Goal: Information Seeking & Learning: Learn about a topic

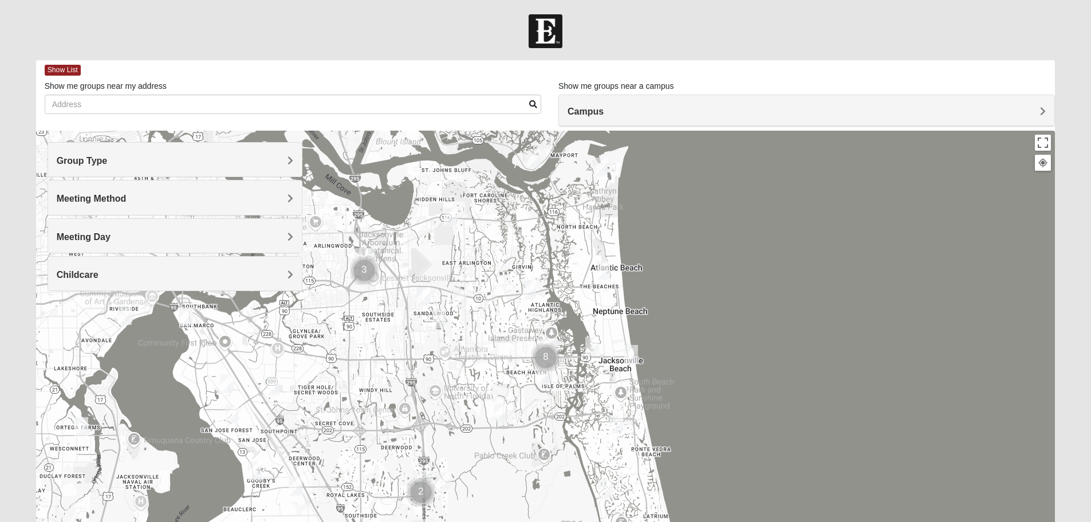
click at [111, 157] on h4 "Group Type" at bounding box center [175, 160] width 236 height 11
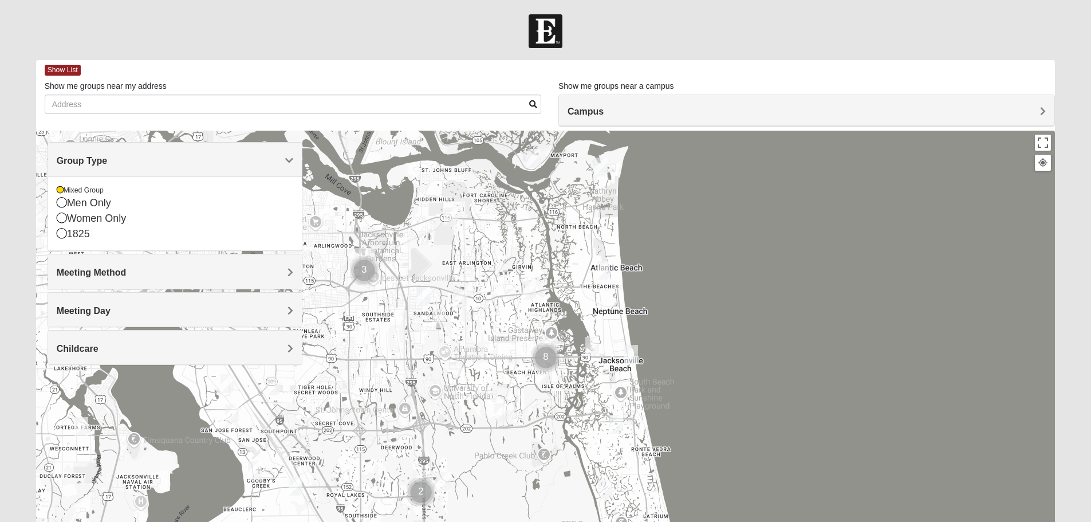
click at [111, 157] on h4 "Group Type" at bounding box center [175, 160] width 236 height 11
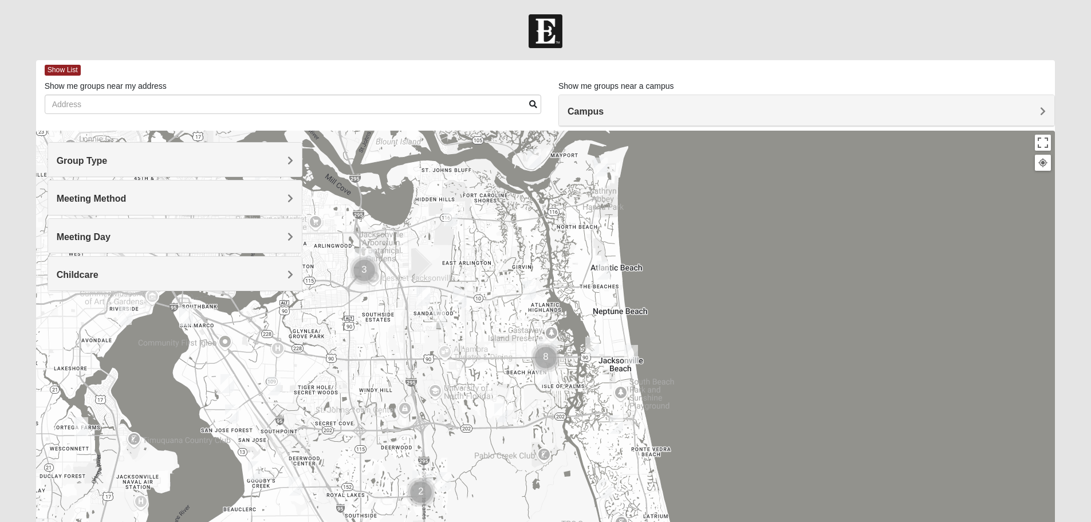
click at [98, 211] on div "Meeting Method" at bounding box center [175, 197] width 254 height 34
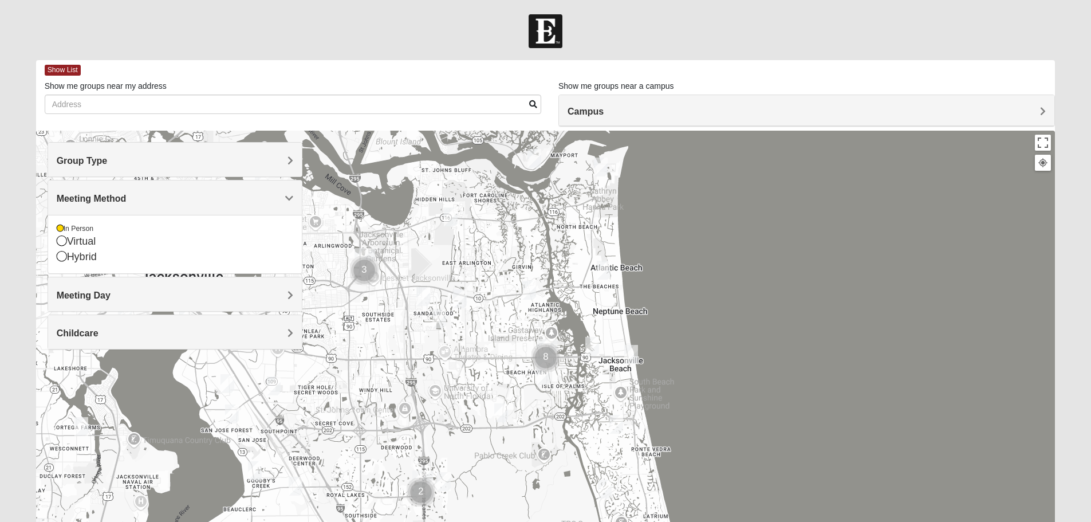
click at [100, 295] on span "Meeting Day" at bounding box center [84, 295] width 54 height 10
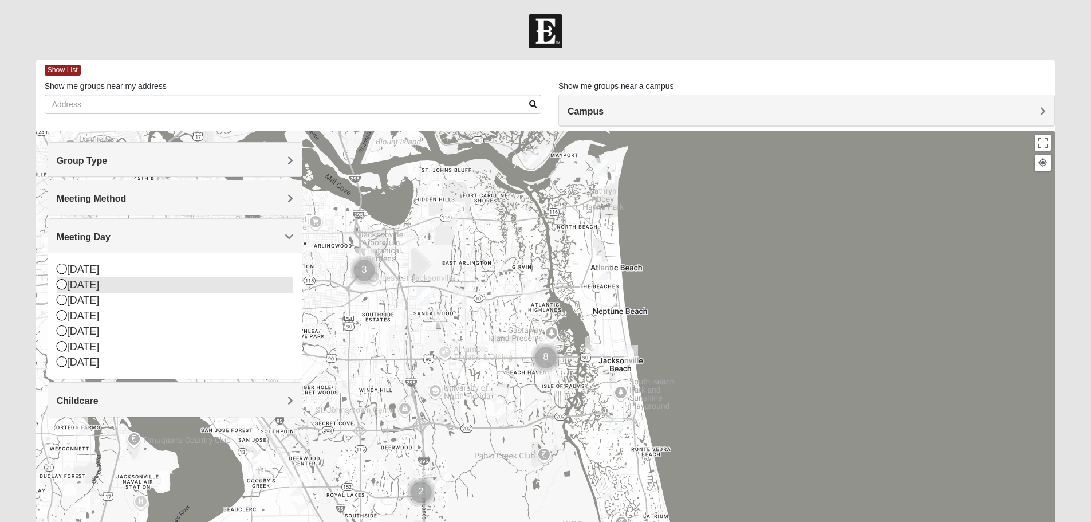
click at [63, 286] on icon at bounding box center [62, 284] width 10 height 10
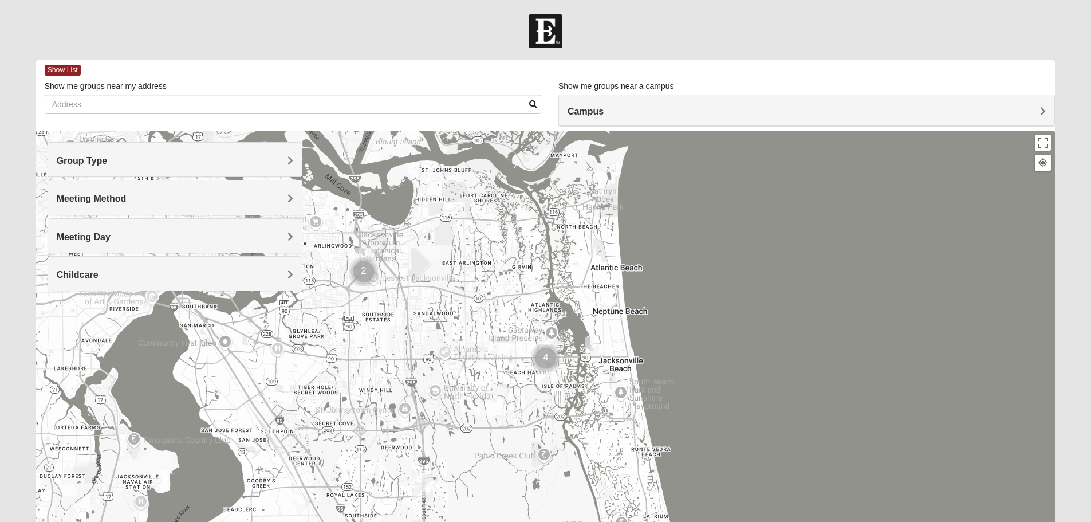
click at [88, 243] on div "Meeting Day" at bounding box center [175, 236] width 254 height 34
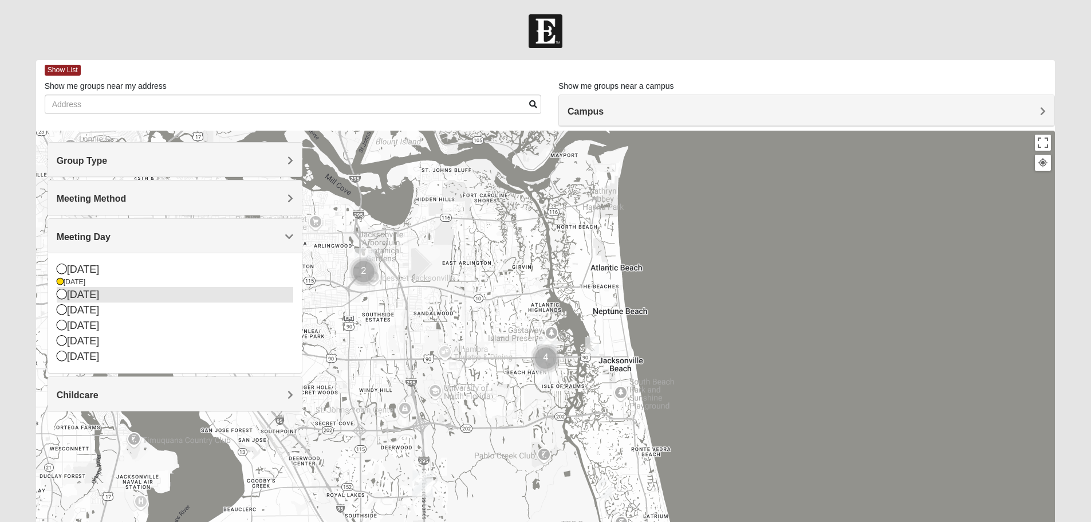
click at [64, 298] on icon at bounding box center [62, 294] width 10 height 10
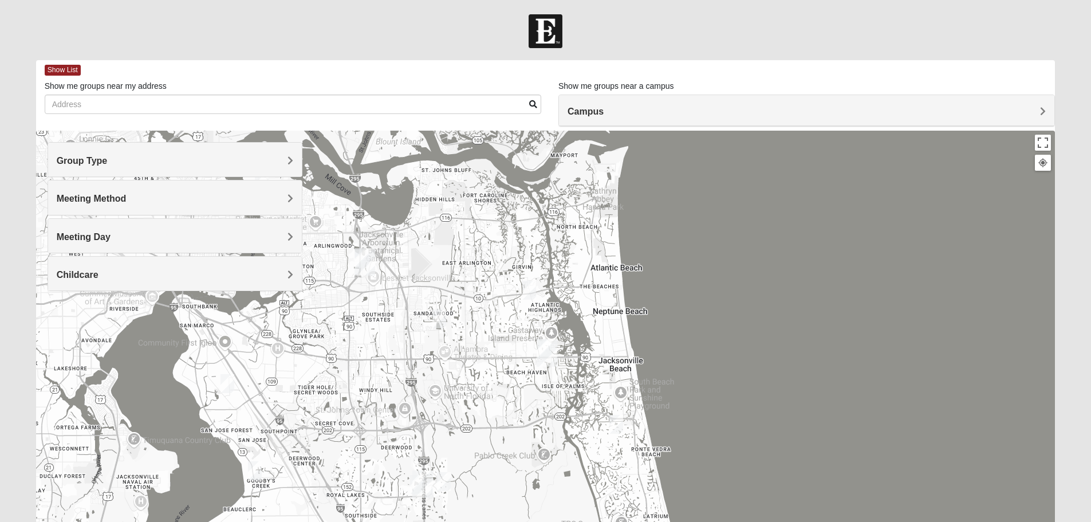
click at [79, 234] on span "Meeting Day" at bounding box center [84, 237] width 54 height 10
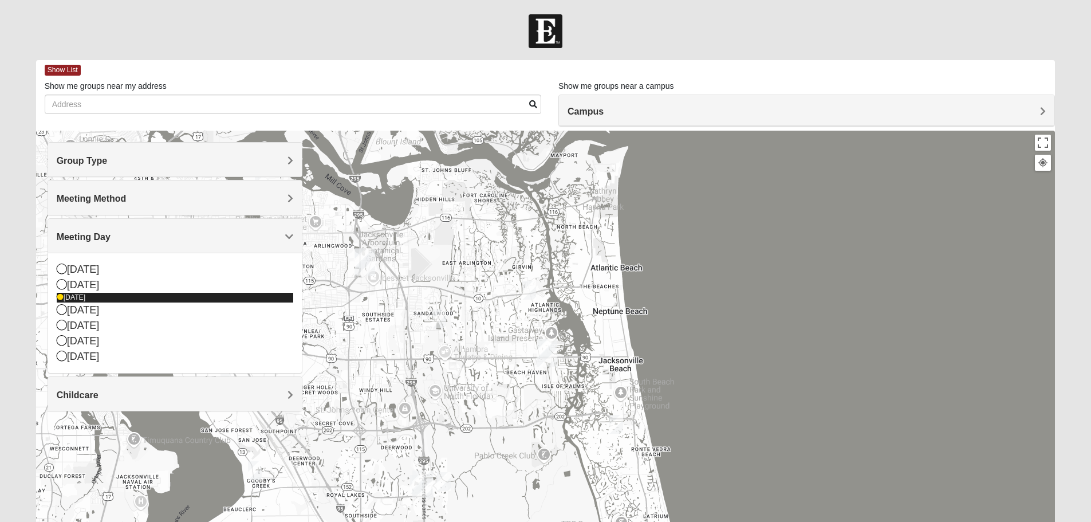
click at [60, 294] on icon at bounding box center [60, 297] width 7 height 7
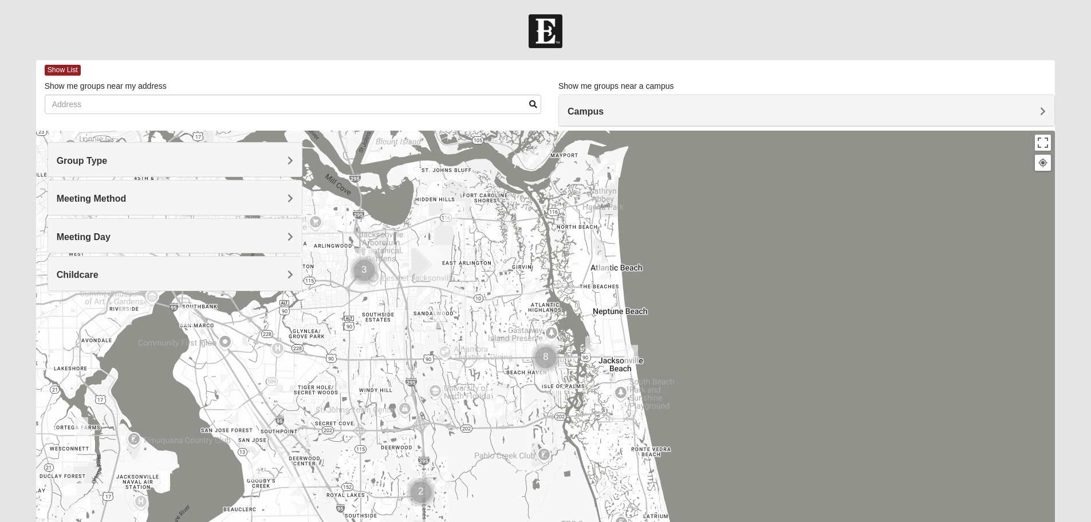
click at [110, 281] on div "Childcare" at bounding box center [175, 273] width 254 height 34
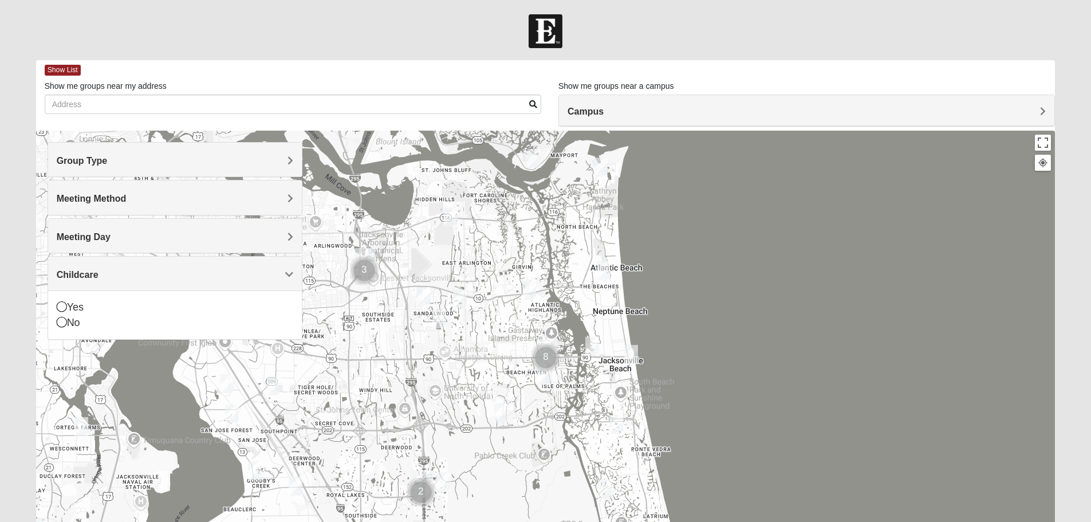
click at [902, 233] on div at bounding box center [545, 360] width 1019 height 458
click at [795, 115] on h4 "Campus" at bounding box center [806, 111] width 478 height 11
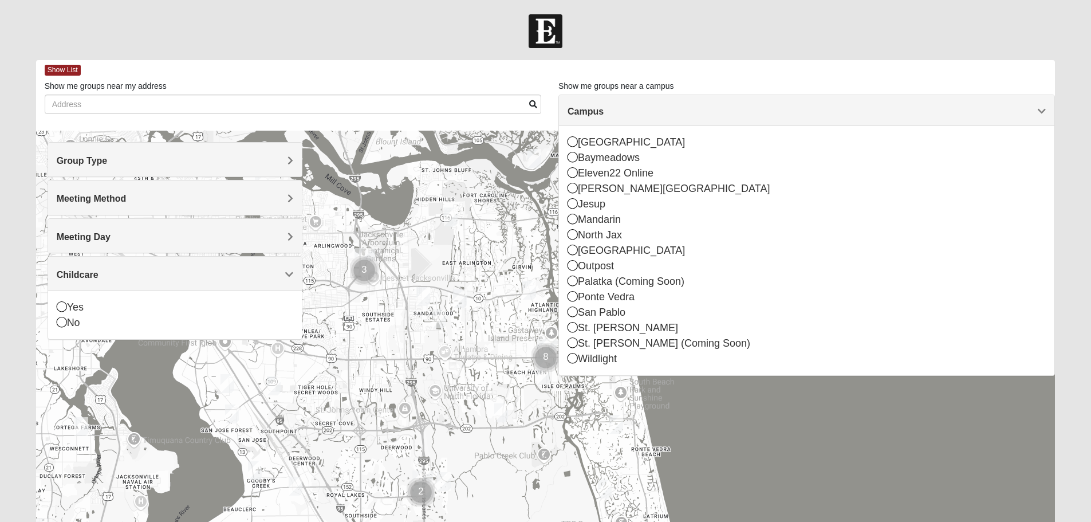
click at [795, 115] on h4 "Campus" at bounding box center [806, 111] width 478 height 11
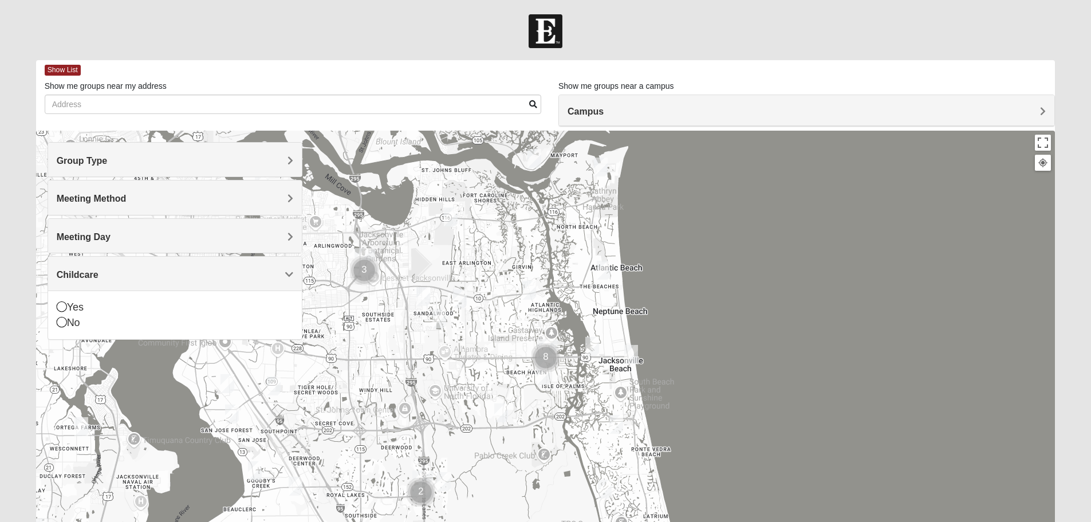
click at [795, 115] on h4 "Campus" at bounding box center [806, 111] width 478 height 11
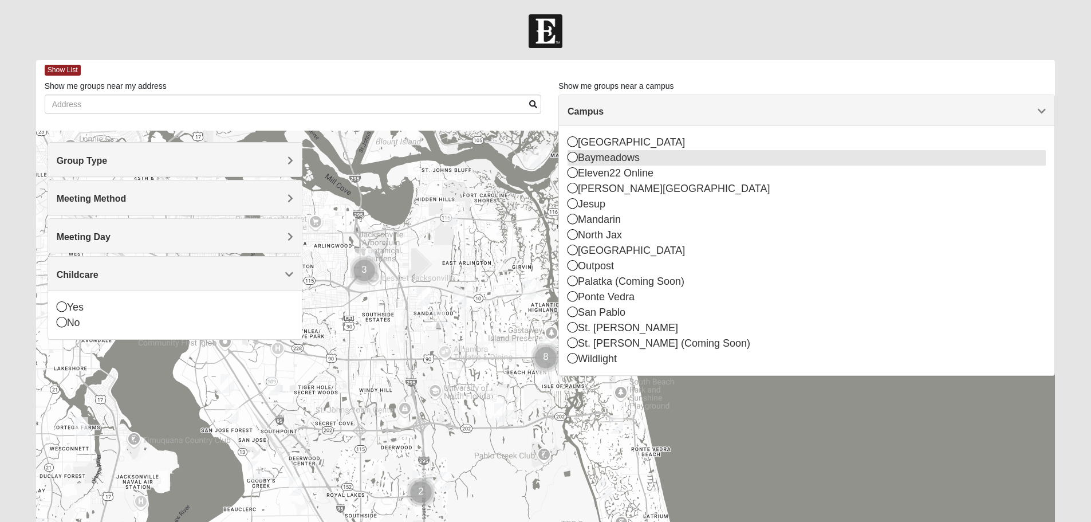
click at [722, 160] on div "Baymeadows" at bounding box center [806, 157] width 478 height 15
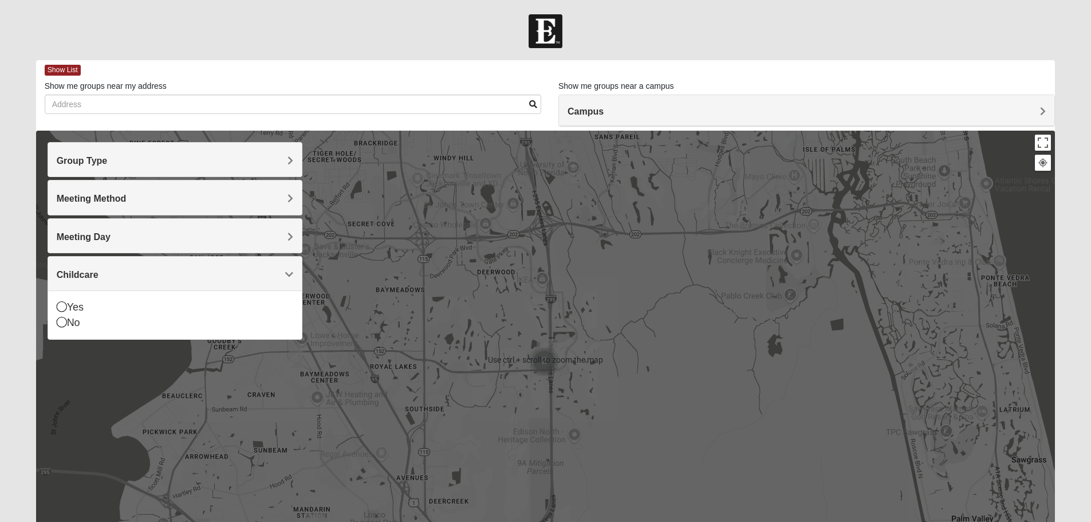
click at [589, 384] on div at bounding box center [545, 360] width 1019 height 458
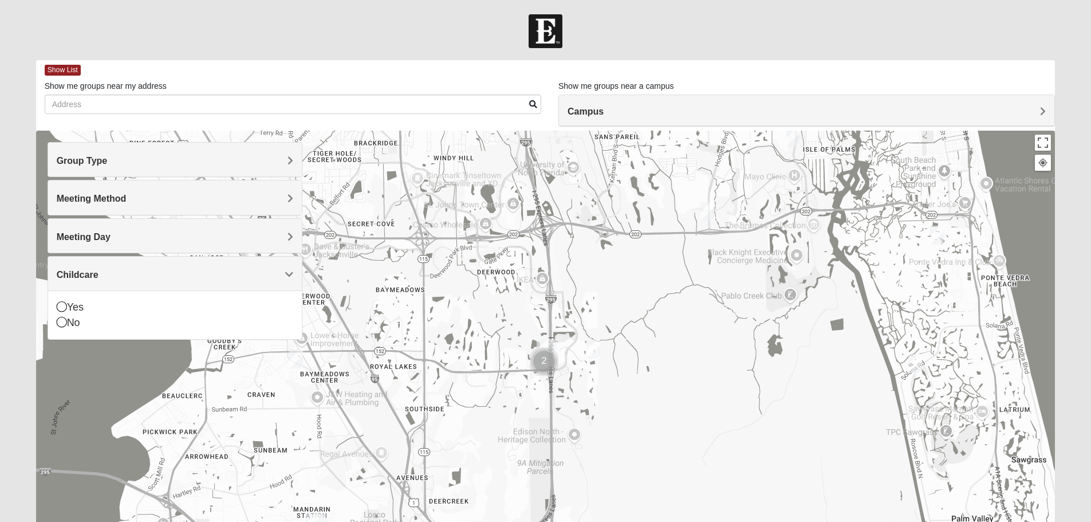
click at [592, 353] on img "Mixed Craig & Marsha Myers 32256" at bounding box center [593, 348] width 14 height 19
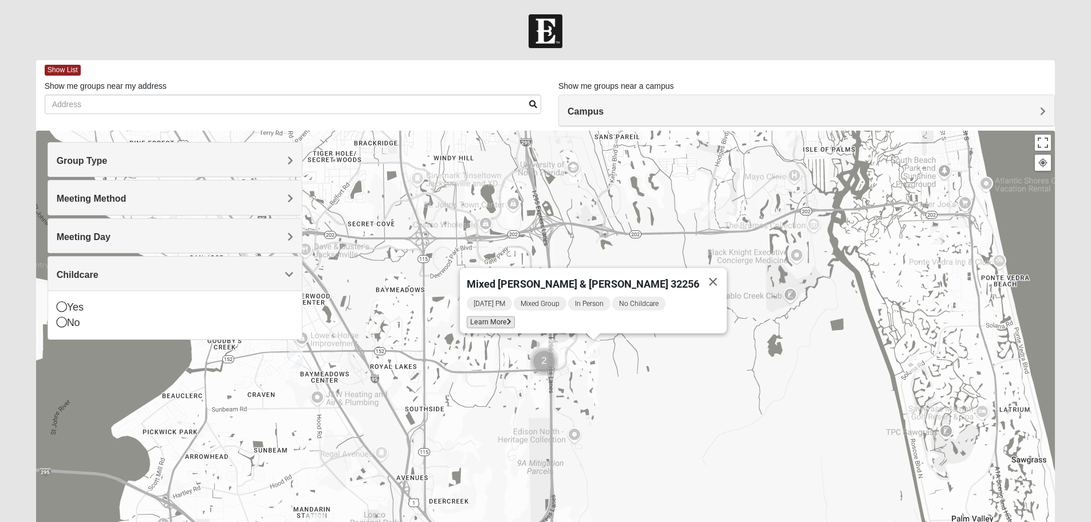
click at [515, 319] on span "Learn More" at bounding box center [491, 322] width 48 height 12
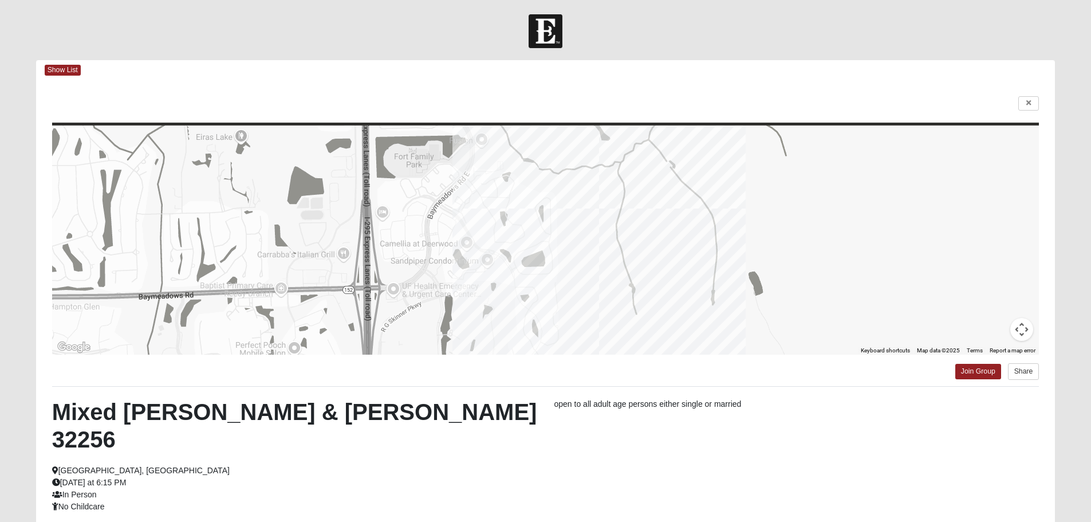
scroll to position [103, 0]
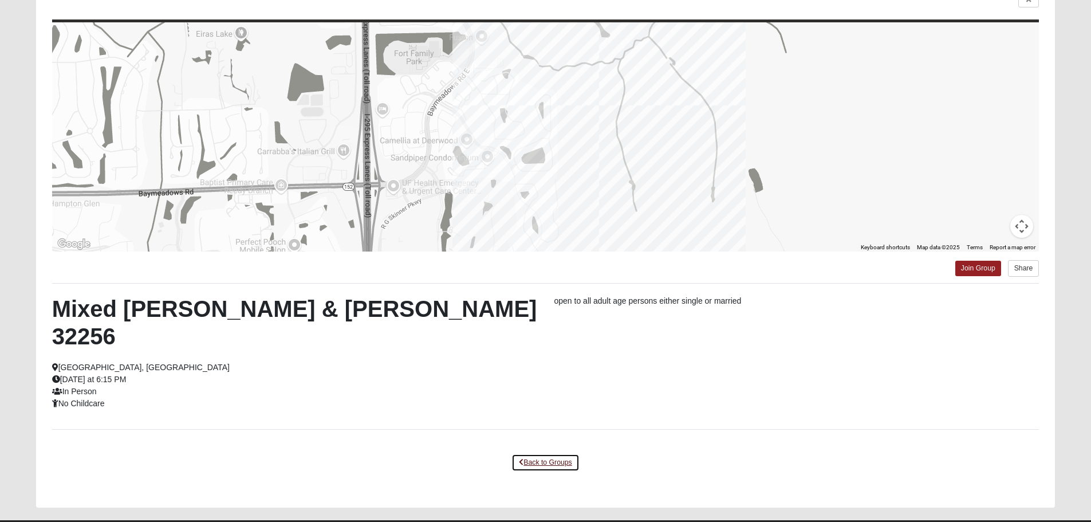
click at [555, 453] on link "Back to Groups" at bounding box center [545, 462] width 68 height 18
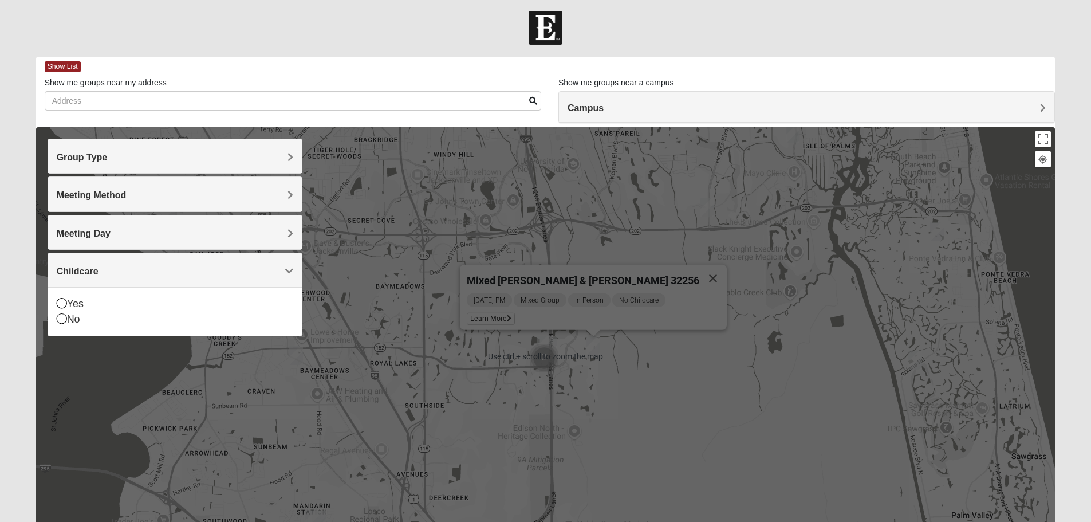
scroll to position [0, 0]
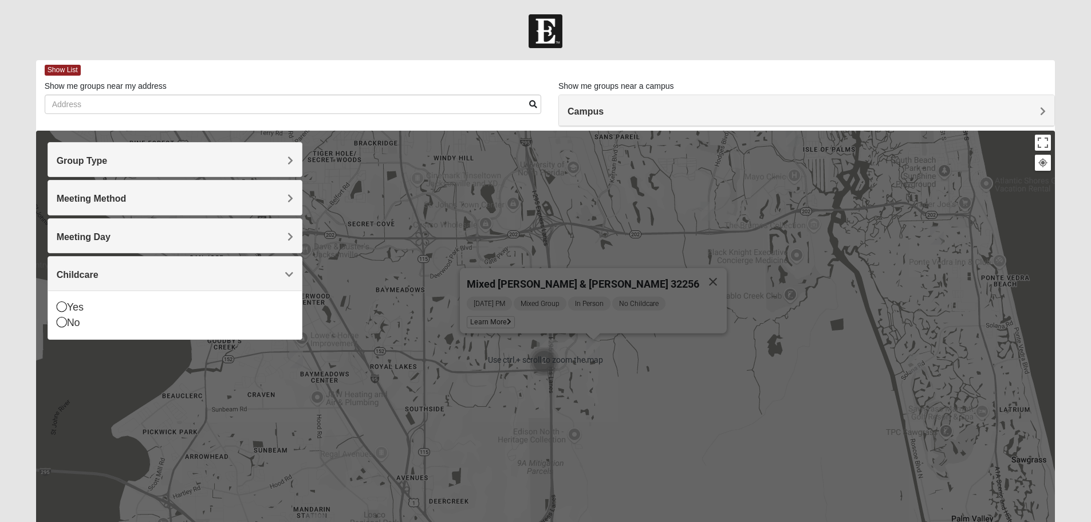
click at [552, 354] on img "Cluster of 2 groups" at bounding box center [544, 361] width 29 height 29
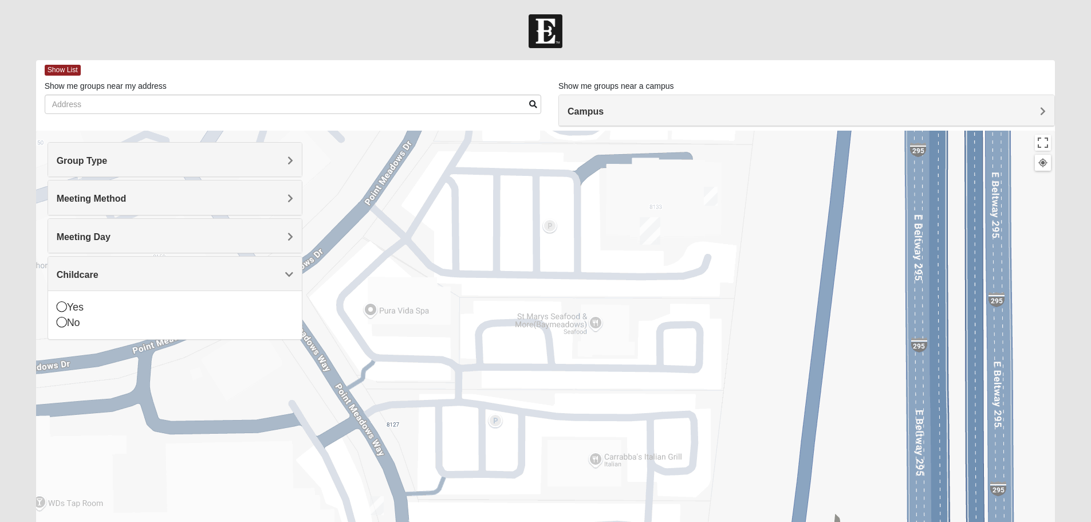
click at [652, 231] on img "Baymeadows" at bounding box center [649, 230] width 21 height 27
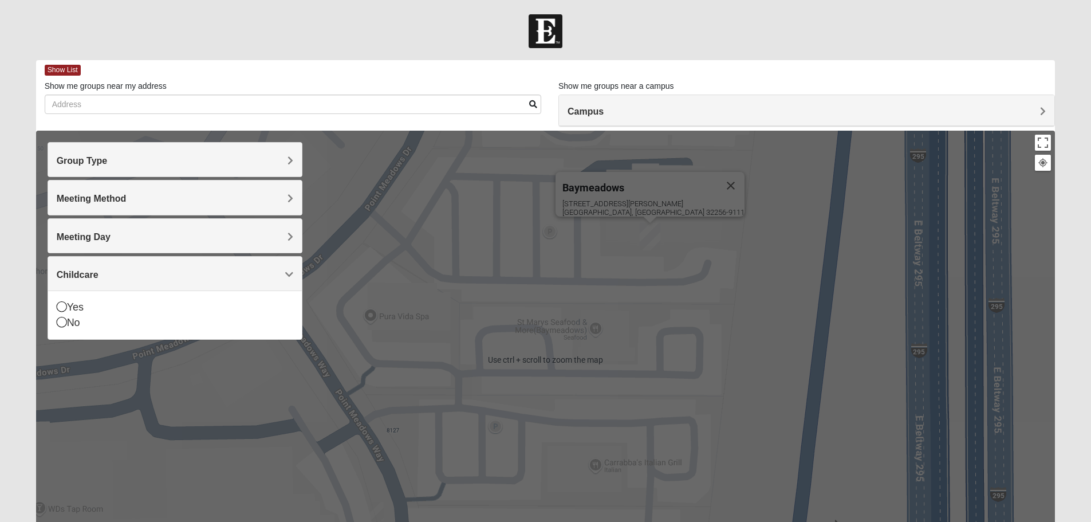
click at [71, 63] on div "Show List" at bounding box center [550, 70] width 1010 height 20
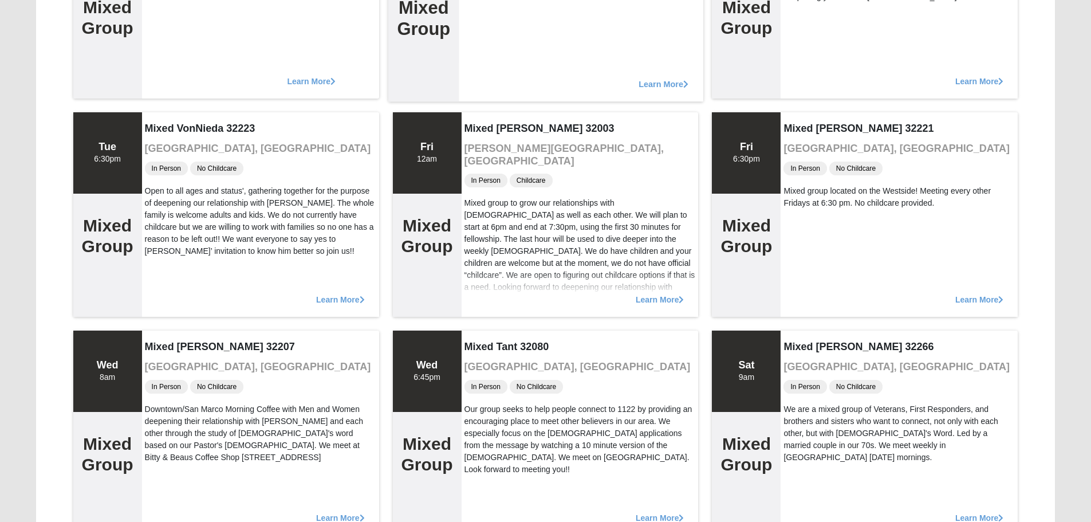
scroll to position [1775, 0]
